Goal: Task Accomplishment & Management: Manage account settings

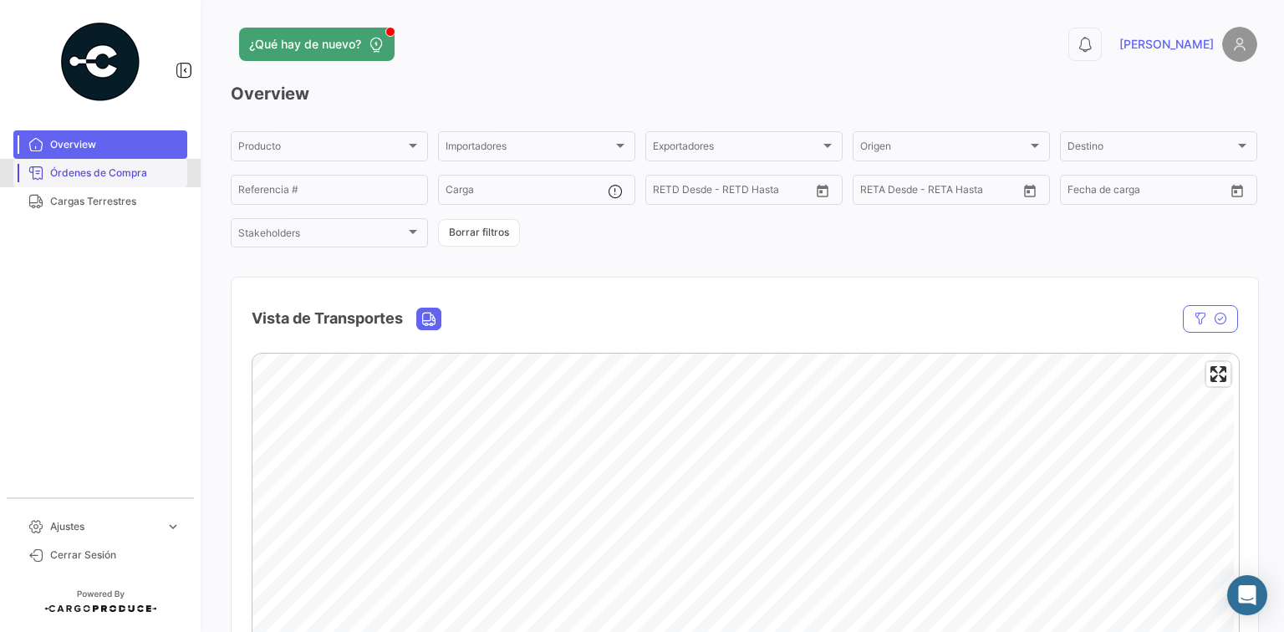
click at [132, 177] on span "Órdenes de Compra" at bounding box center [115, 172] width 130 height 15
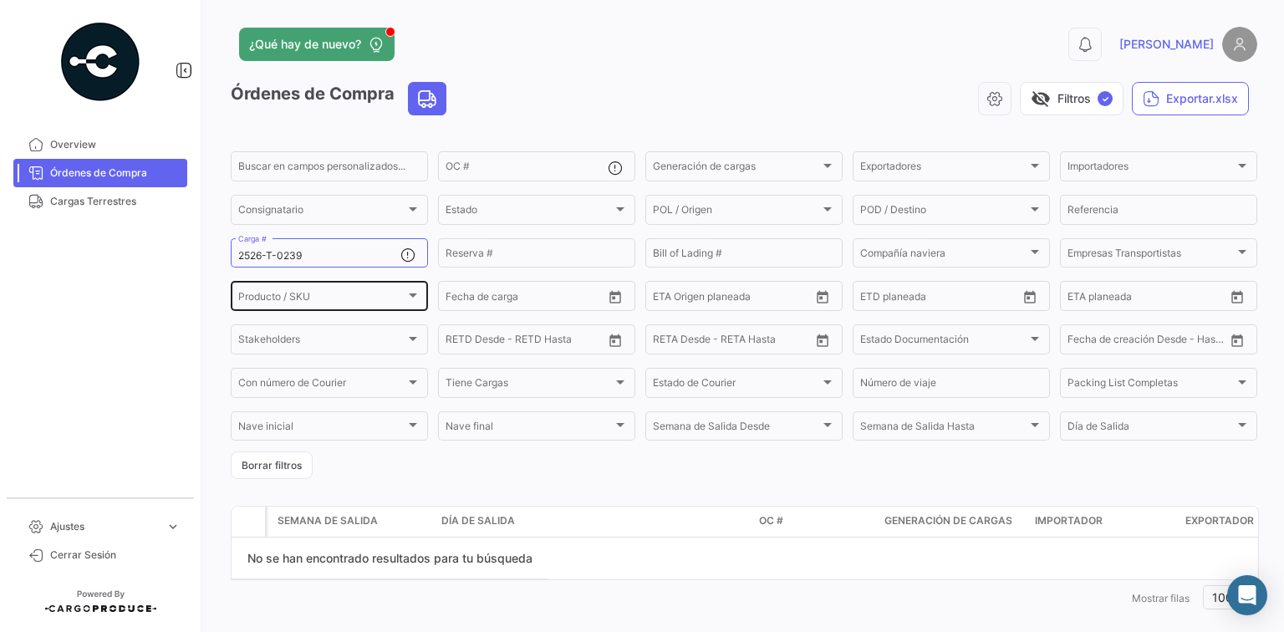
click at [344, 293] on div "Producto / SKU Producto / SKU" at bounding box center [329, 294] width 182 height 33
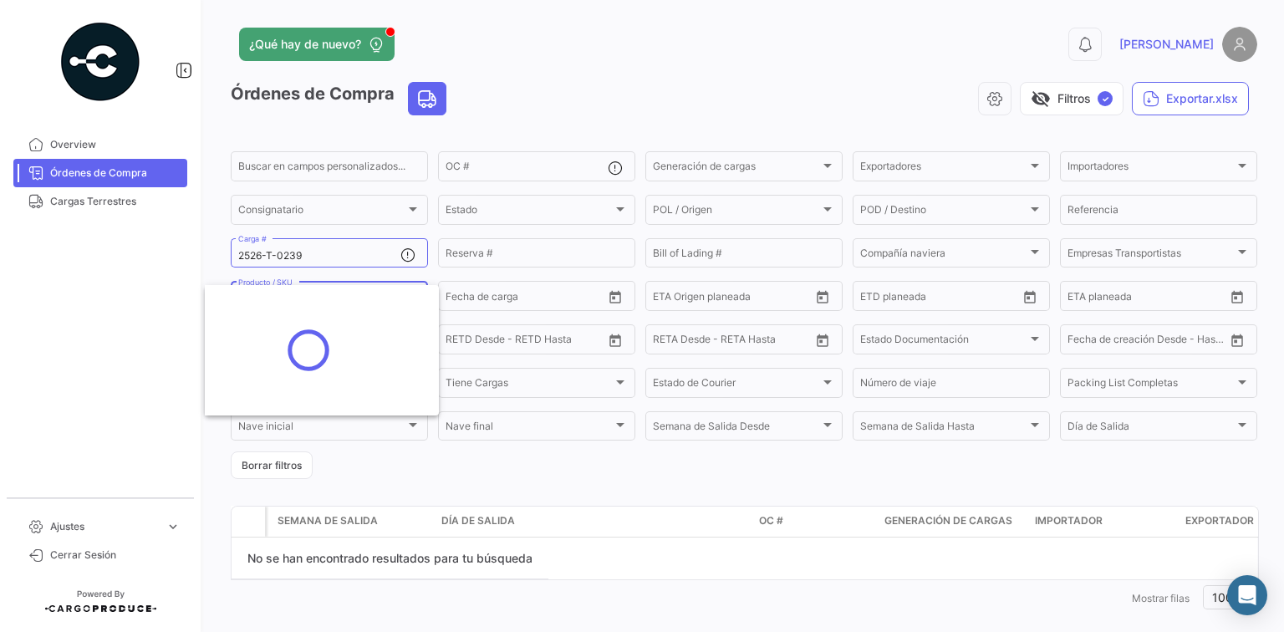
click at [313, 242] on div at bounding box center [642, 316] width 1284 height 632
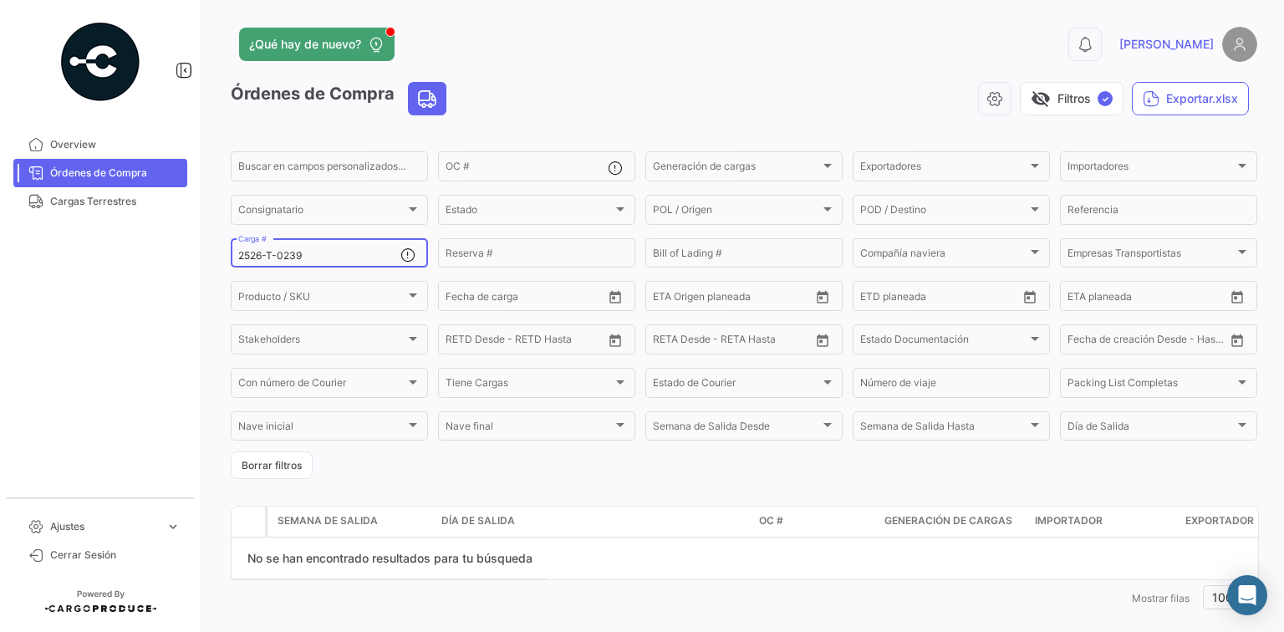
click at [325, 259] on input "2526-T-0239" at bounding box center [319, 256] width 162 height 12
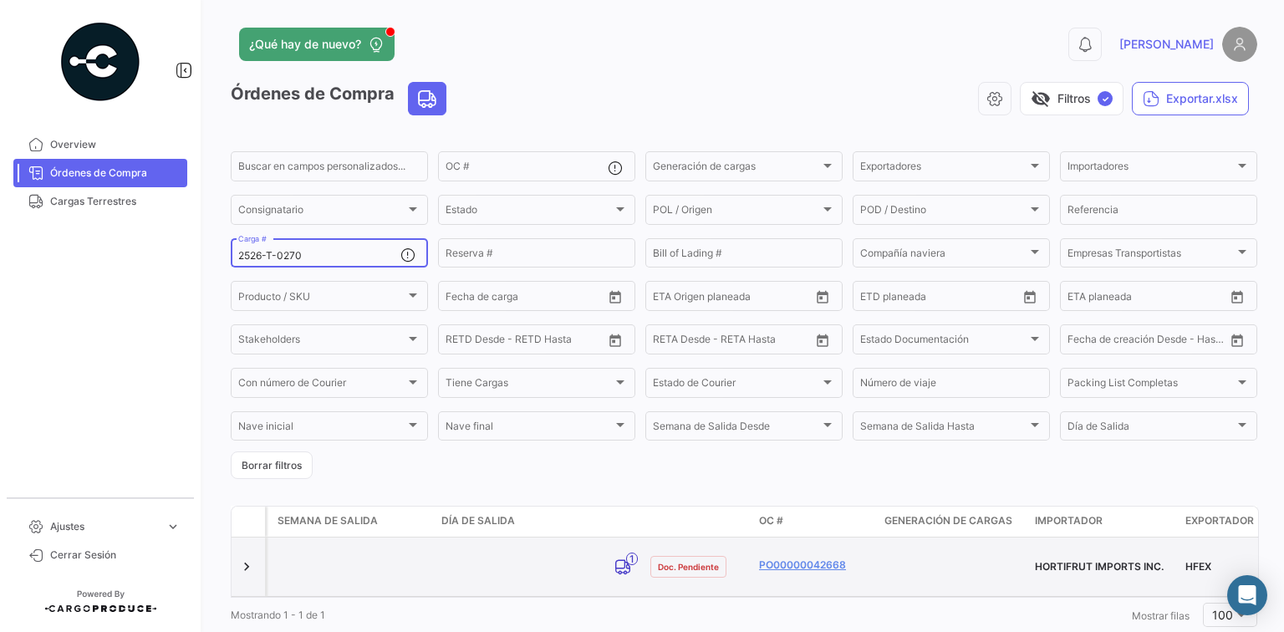
type input "2526-T-0270"
click at [769, 548] on datatable-body-cell "PO00000042668" at bounding box center [814, 566] width 125 height 59
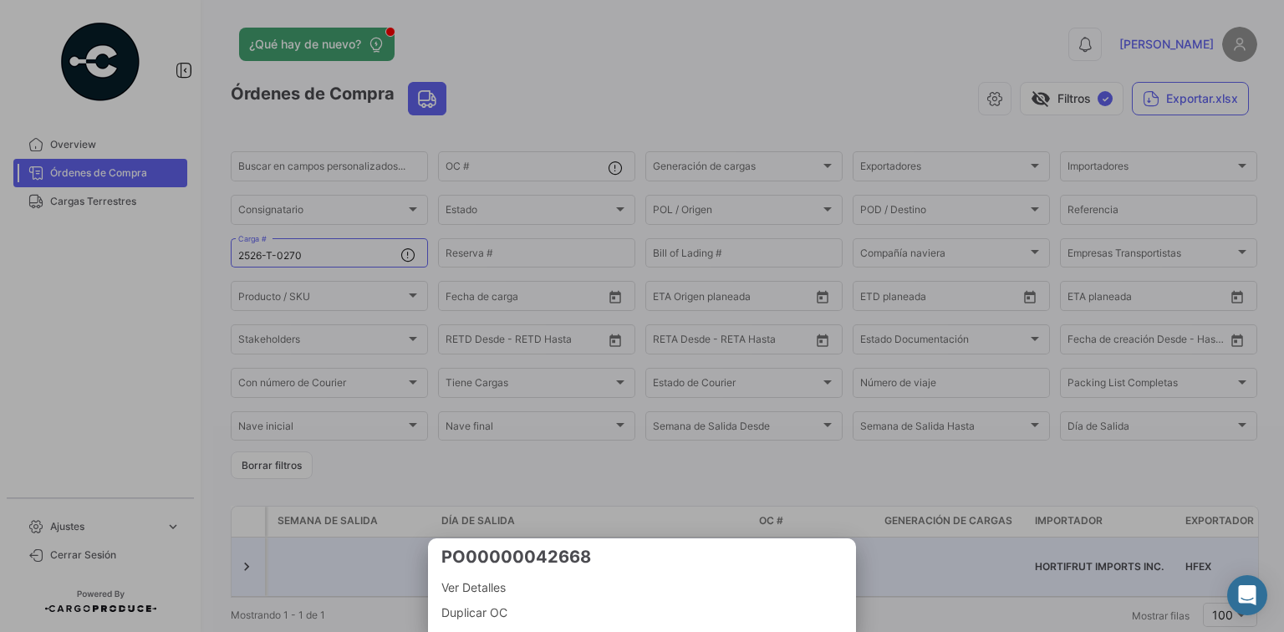
click at [788, 560] on h3 "PO00000042668" at bounding box center [641, 556] width 401 height 23
click at [897, 574] on div at bounding box center [642, 316] width 1284 height 632
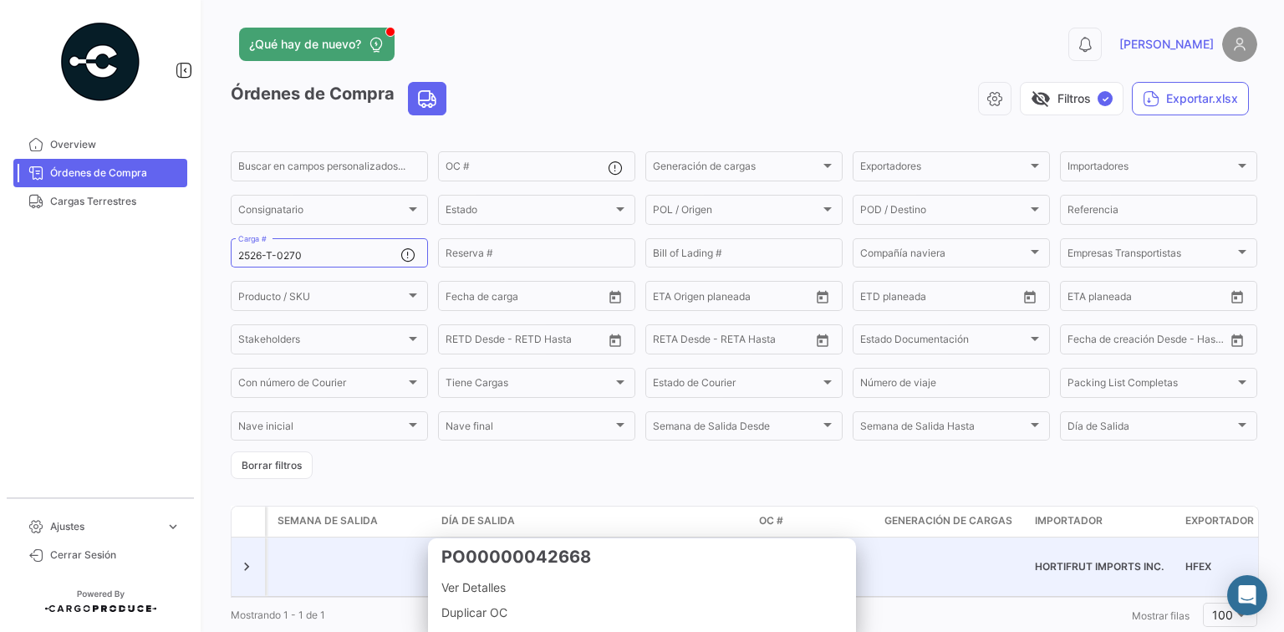
click at [843, 562] on link "PO00000042668" at bounding box center [815, 564] width 112 height 15
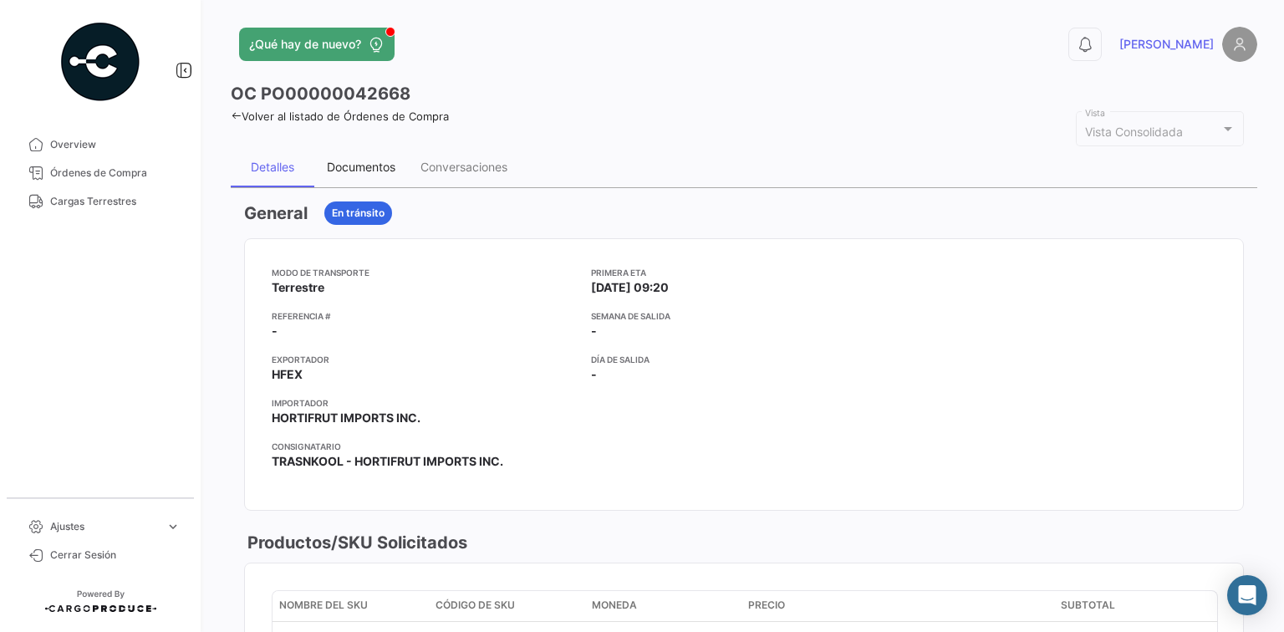
click at [373, 171] on div "Documentos" at bounding box center [361, 167] width 69 height 14
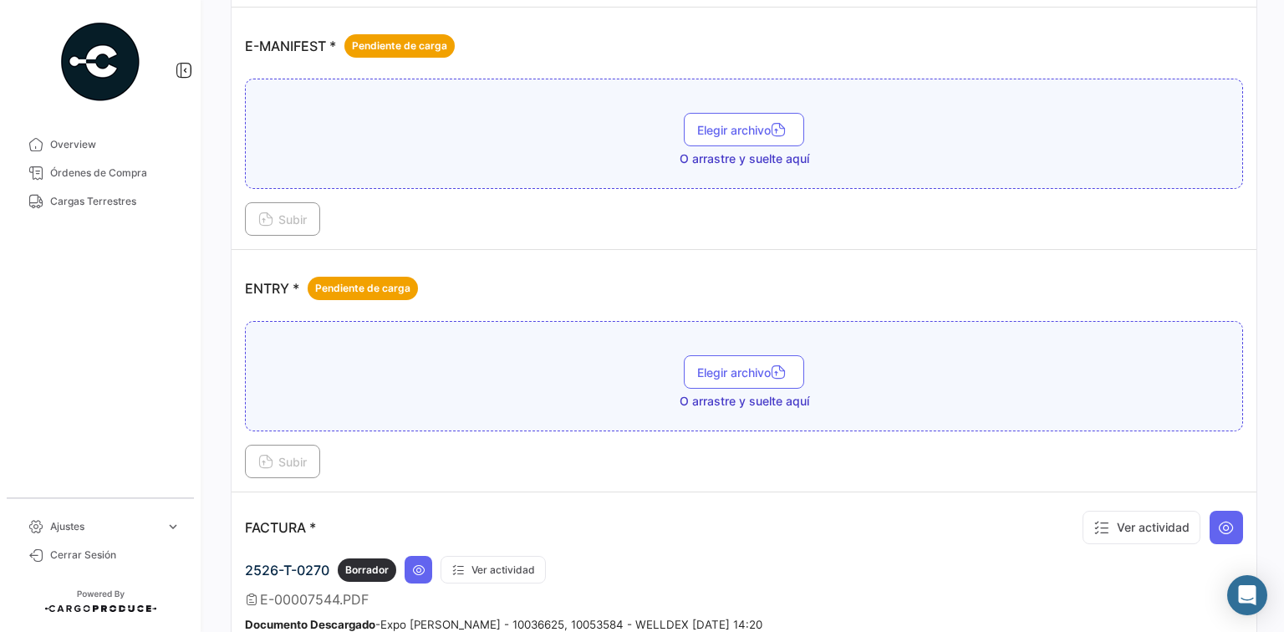
scroll to position [1159, 0]
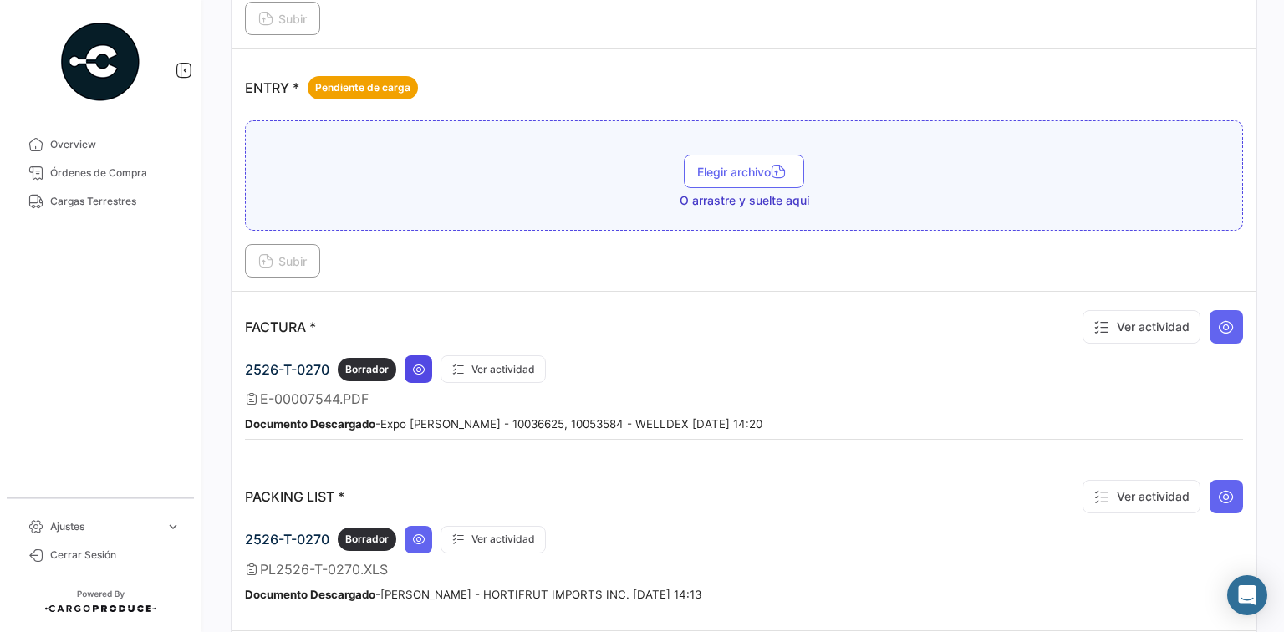
click at [429, 358] on button at bounding box center [419, 369] width 28 height 28
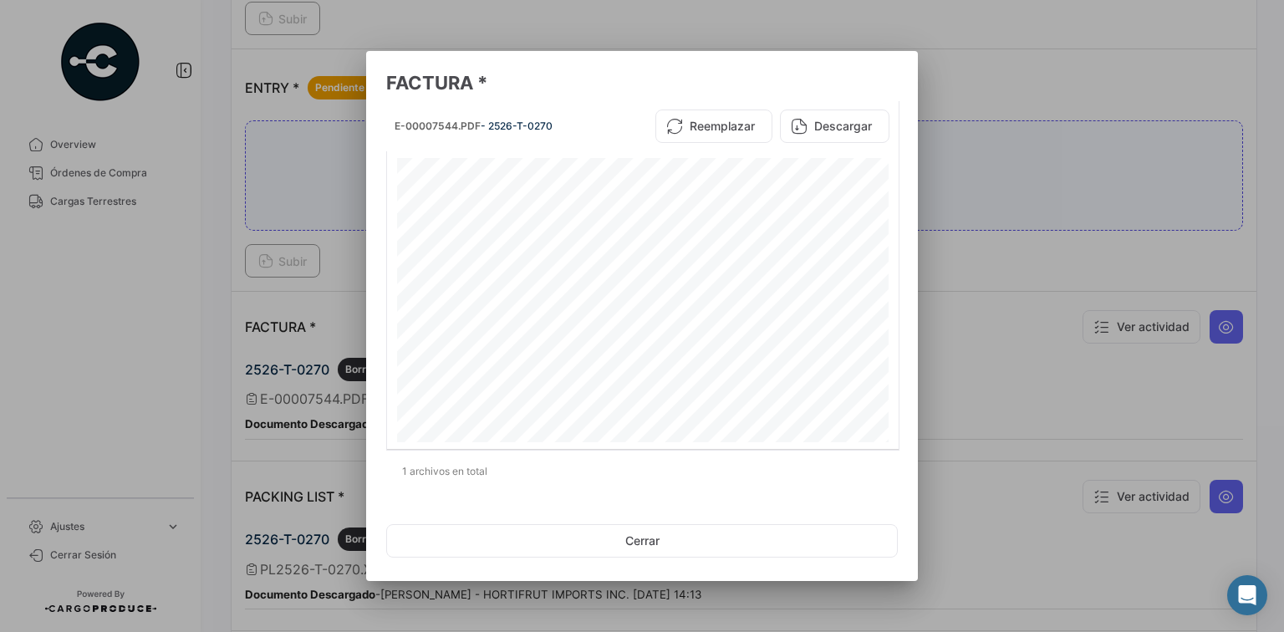
click at [961, 401] on div at bounding box center [642, 316] width 1284 height 632
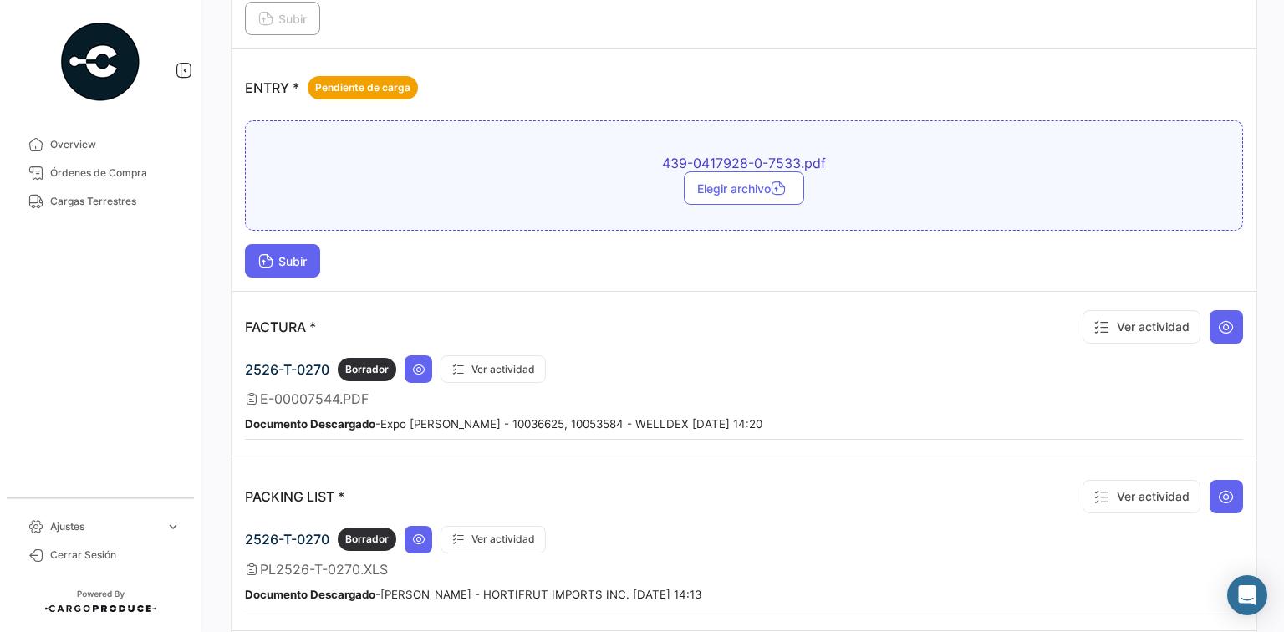
click at [268, 244] on button "Subir" at bounding box center [282, 260] width 75 height 33
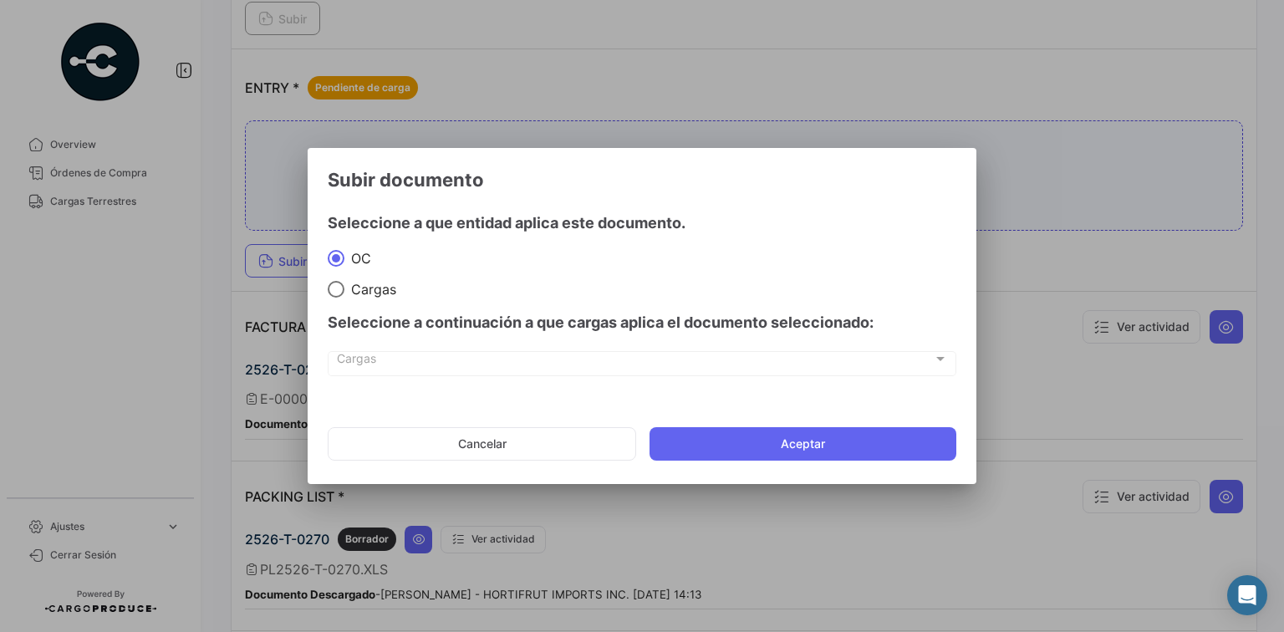
click at [327, 279] on mat-dialog-content "Seleccione a que entidad aplica este documento. [PERSON_NAME] Seleccione a cont…" at bounding box center [642, 296] width 669 height 197
click at [332, 285] on span at bounding box center [336, 289] width 17 height 17
click at [332, 285] on input "Cargas" at bounding box center [336, 289] width 17 height 17
radio input "true"
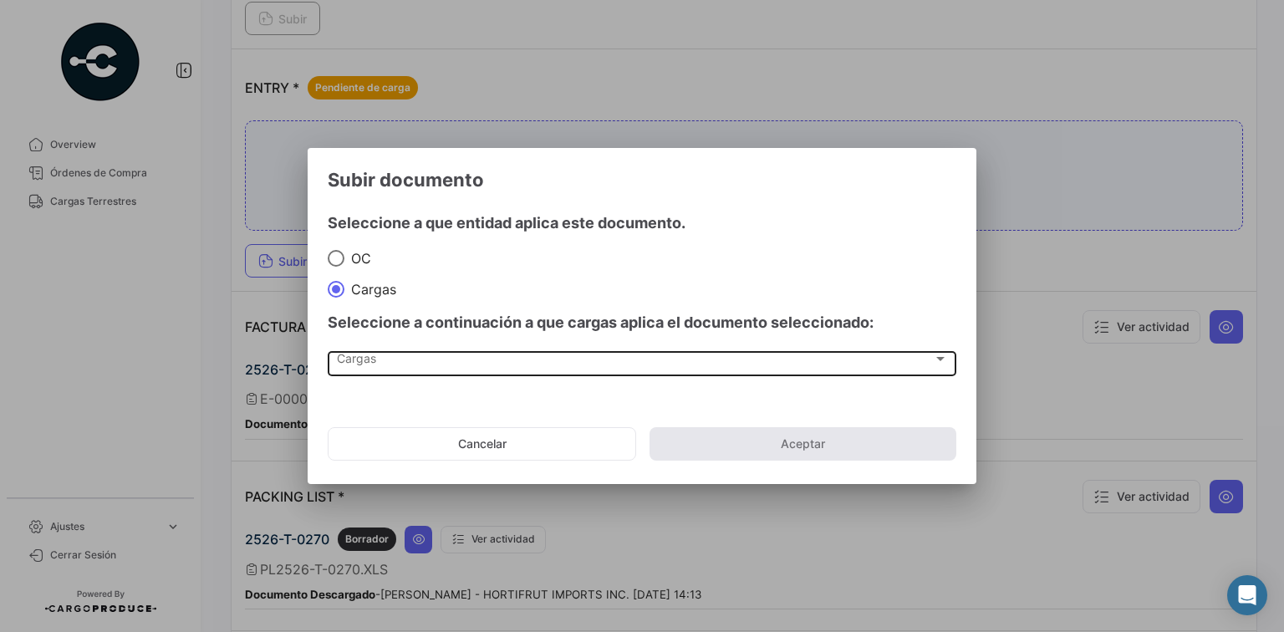
click at [624, 348] on div "Cargas Cargas" at bounding box center [642, 362] width 611 height 28
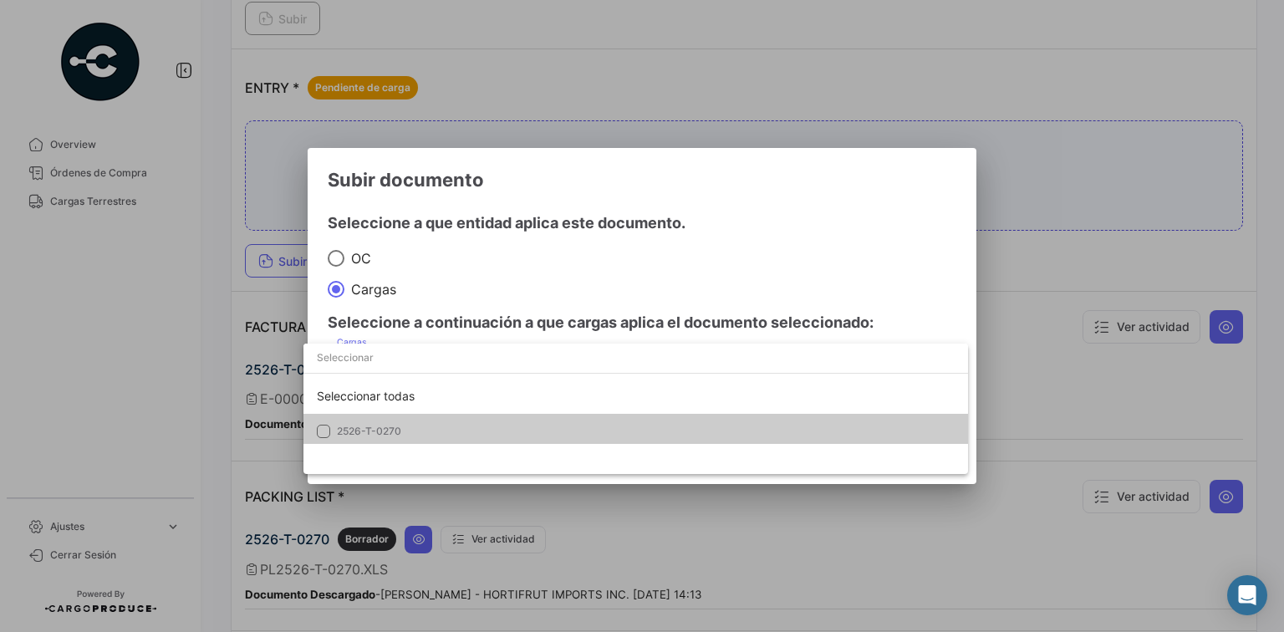
click at [604, 434] on mat-option "2526-T-0270" at bounding box center [635, 431] width 664 height 35
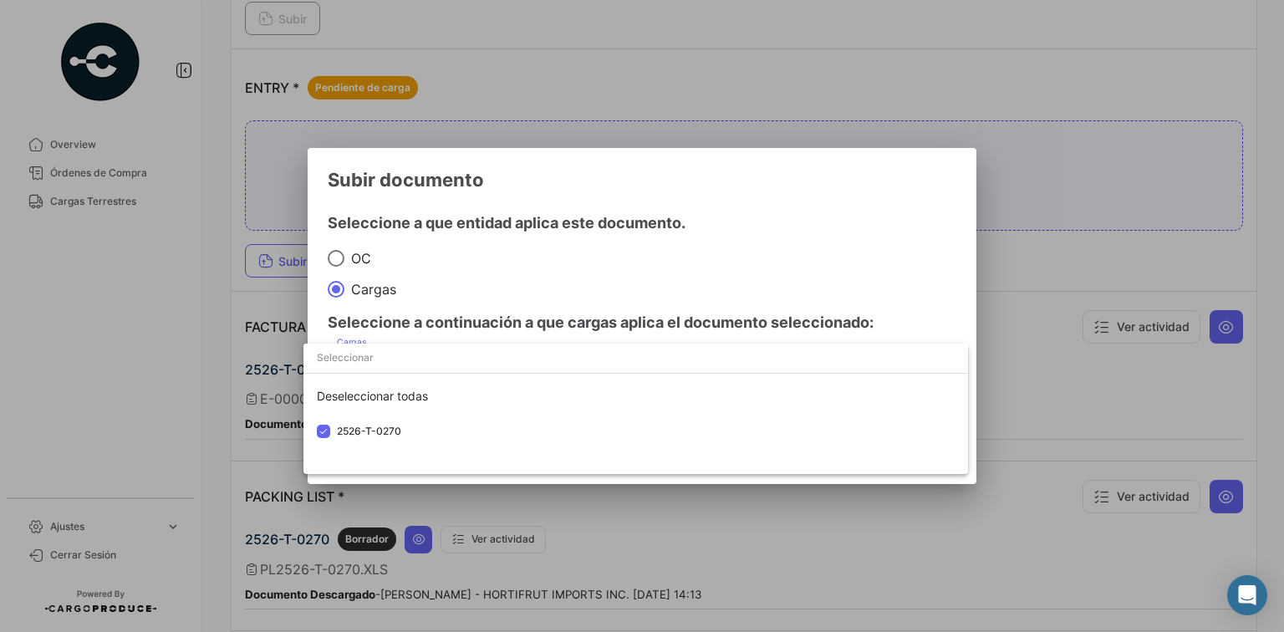
click at [719, 304] on div at bounding box center [642, 316] width 1284 height 632
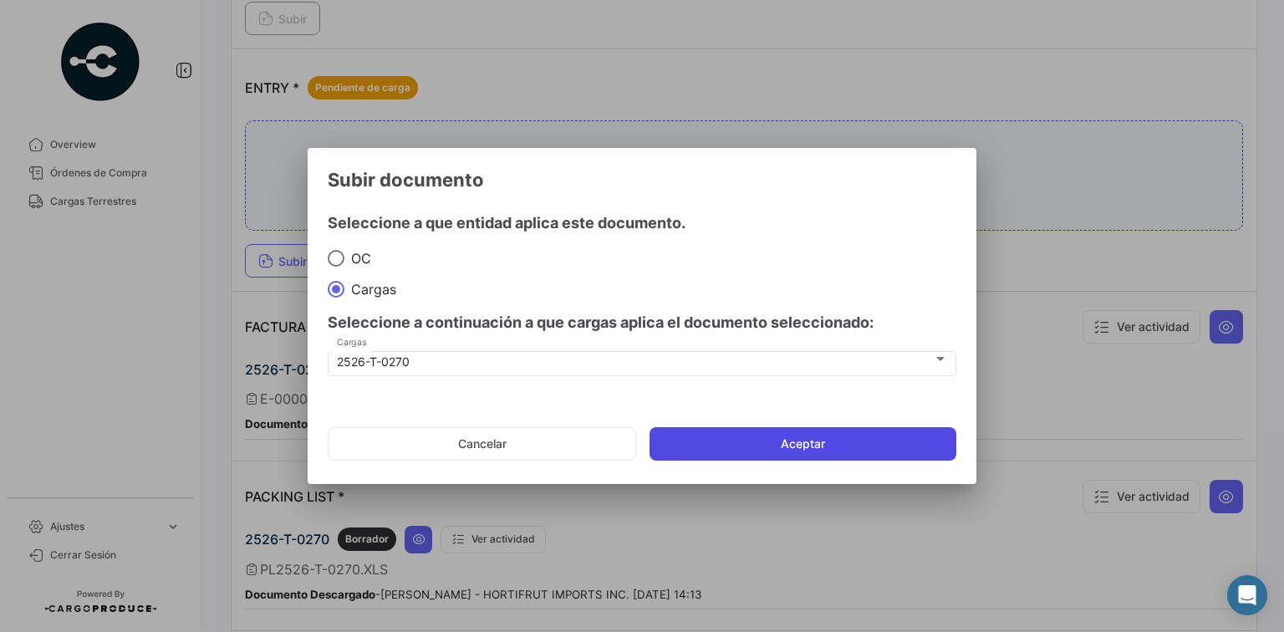
click at [882, 442] on button "Aceptar" at bounding box center [802, 443] width 307 height 33
